Goal: Entertainment & Leisure: Consume media (video, audio)

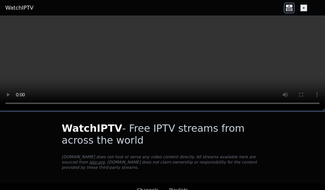
scroll to position [75, 0]
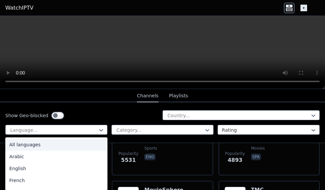
scroll to position [126, 0]
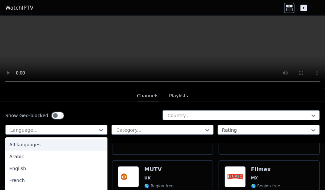
click at [20, 168] on div "English" at bounding box center [56, 169] width 102 height 12
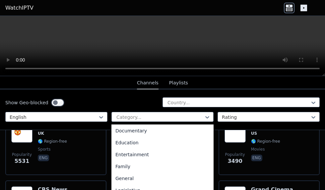
scroll to position [114, 0]
